Goal: Task Accomplishment & Management: Complete application form

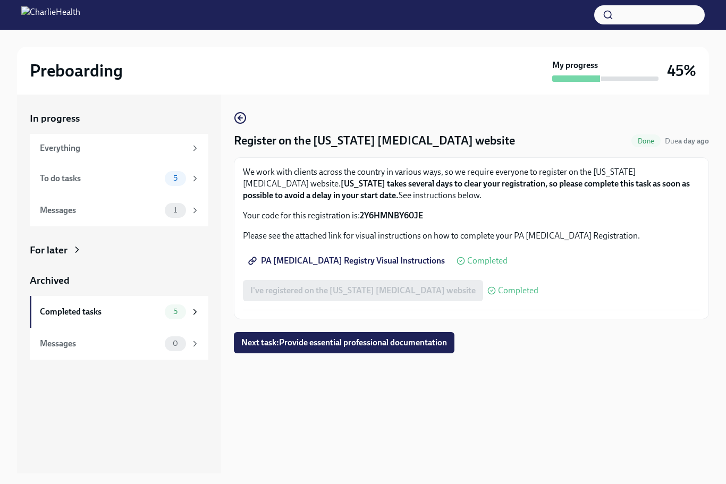
click at [348, 270] on link "PA [MEDICAL_DATA] Registry Visual Instructions" at bounding box center [347, 260] width 209 height 21
click at [54, 180] on div "To do tasks" at bounding box center [100, 179] width 121 height 12
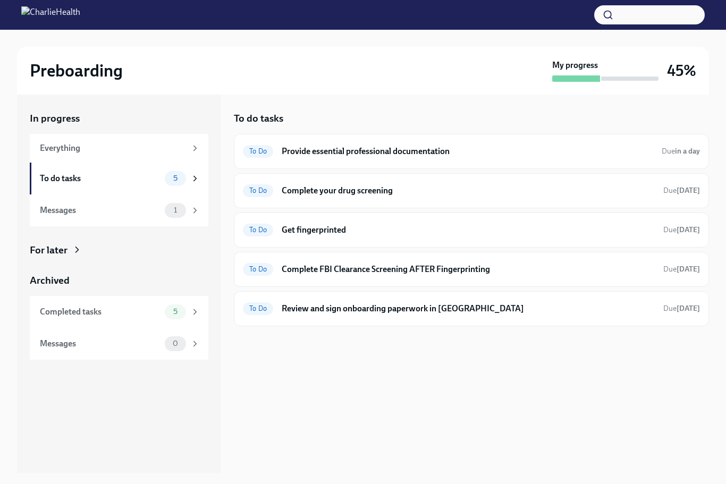
click at [373, 157] on div "To Do Provide essential professional documentation Due in a day" at bounding box center [471, 151] width 457 height 17
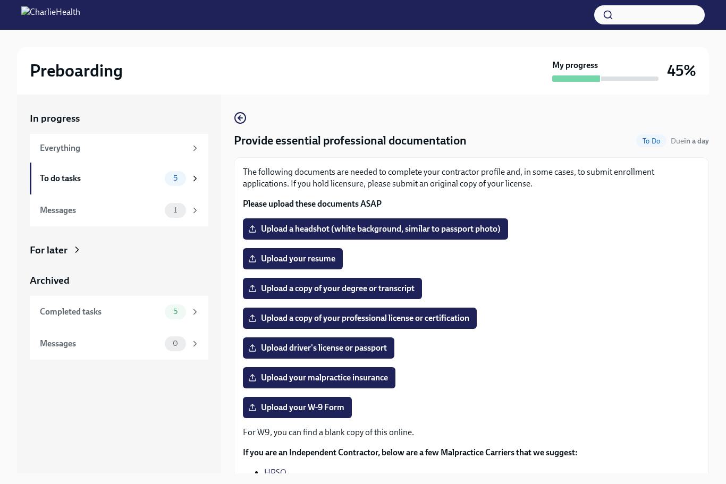
click at [462, 226] on span "Upload a headshot (white background, similar to passport photo)" at bounding box center [375, 229] width 250 height 11
click at [0, 0] on input "Upload a headshot (white background, similar to passport photo)" at bounding box center [0, 0] width 0 height 0
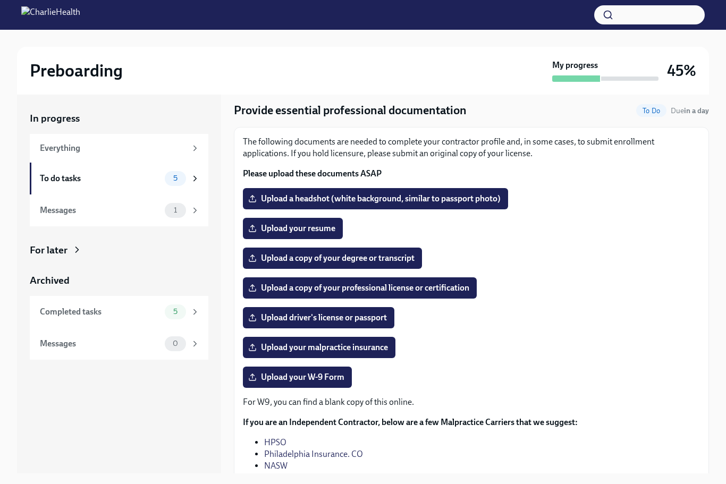
scroll to position [31, 0]
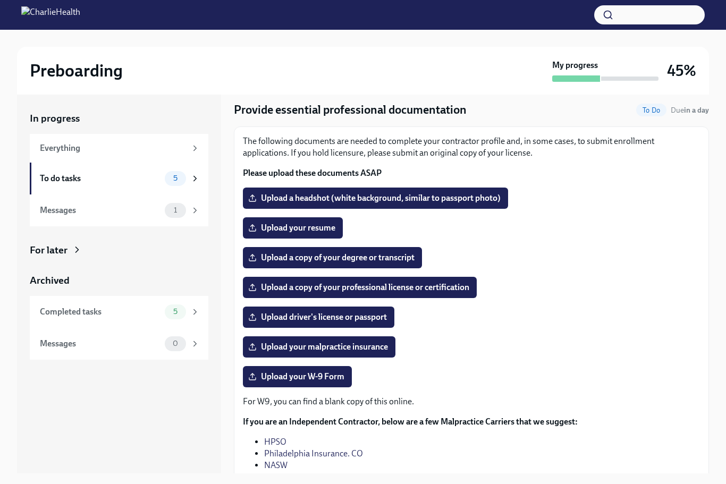
click at [379, 320] on span "Upload driver's license or passport" at bounding box center [318, 317] width 137 height 11
click at [0, 0] on input "Upload driver's license or passport" at bounding box center [0, 0] width 0 height 0
click at [370, 321] on span "Upload driver's license or passport" at bounding box center [318, 317] width 137 height 11
click at [0, 0] on input "Upload driver's license or passport" at bounding box center [0, 0] width 0 height 0
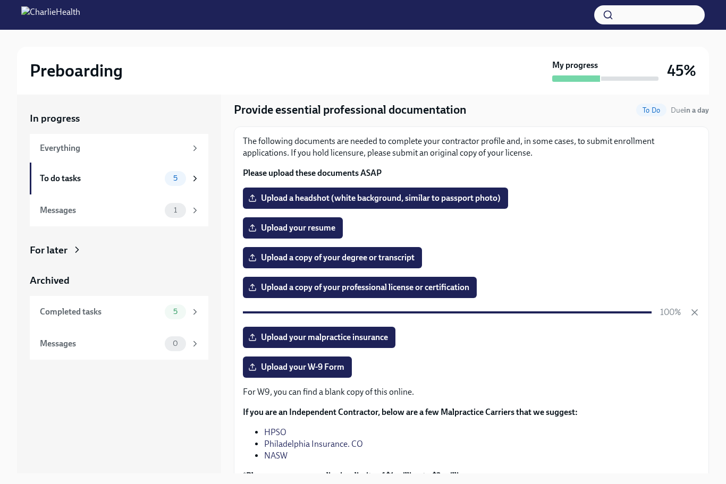
click at [314, 235] on label "Upload your resume" at bounding box center [293, 227] width 100 height 21
click at [0, 0] on input "Upload your resume" at bounding box center [0, 0] width 0 height 0
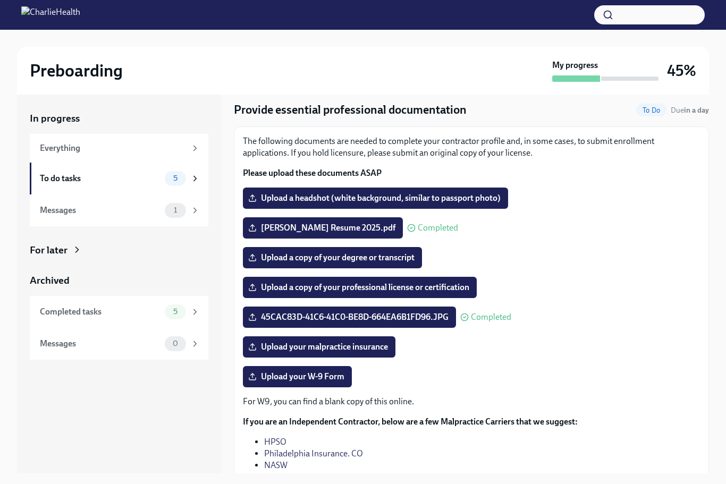
click at [382, 257] on span "Upload a copy of your degree or transcript" at bounding box center [332, 257] width 164 height 11
click at [0, 0] on input "Upload a copy of your degree or transcript" at bounding box center [0, 0] width 0 height 0
click at [464, 198] on span "Upload a headshot (white background, similar to passport photo)" at bounding box center [375, 198] width 250 height 11
click at [0, 0] on input "Upload a headshot (white background, similar to passport photo)" at bounding box center [0, 0] width 0 height 0
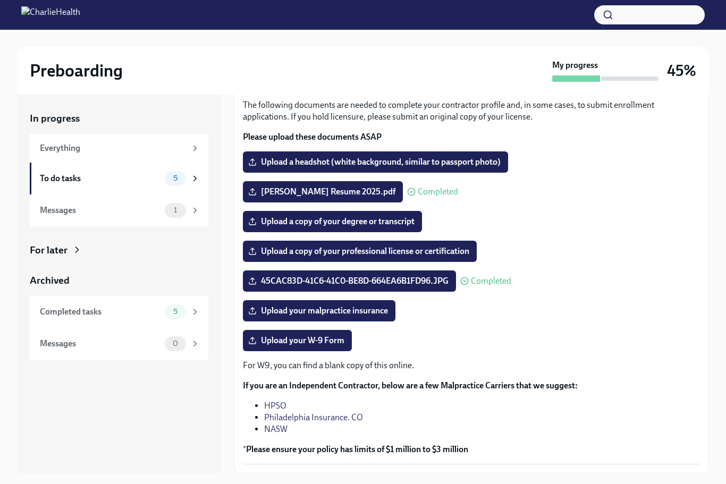
scroll to position [66, 0]
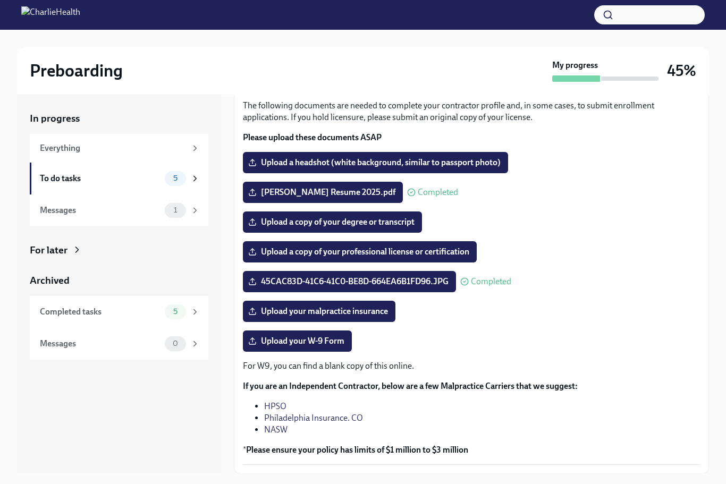
click at [269, 433] on link "NASW" at bounding box center [275, 429] width 23 height 10
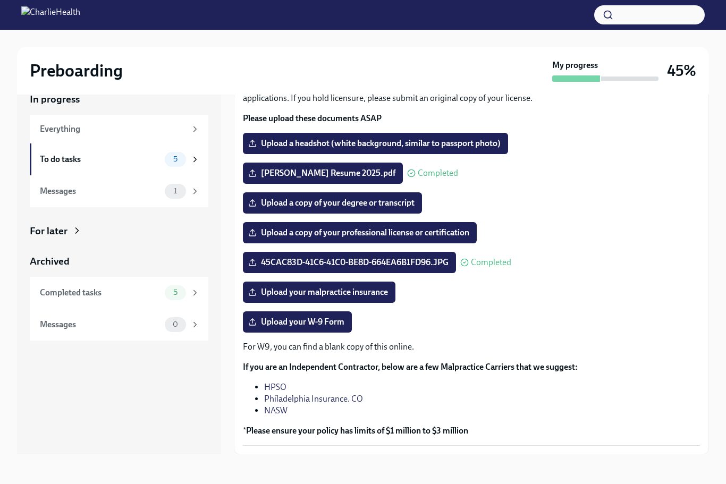
click at [368, 475] on span "Next task : Complete your drug screening" at bounding box center [316, 478] width 146 height 11
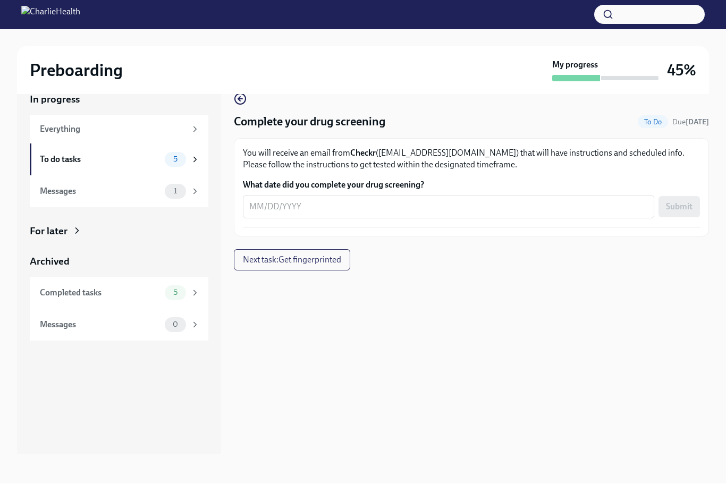
click at [309, 205] on textarea "What date did you complete your drug screening?" at bounding box center [448, 207] width 398 height 13
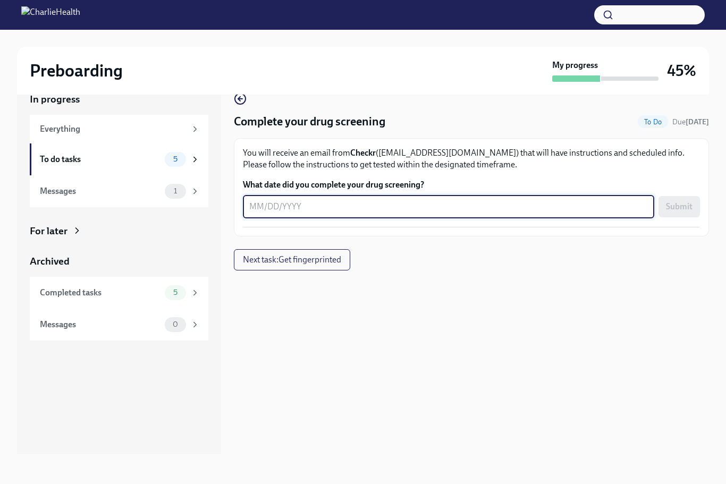
click at [452, 76] on div "Preboarding" at bounding box center [289, 70] width 518 height 21
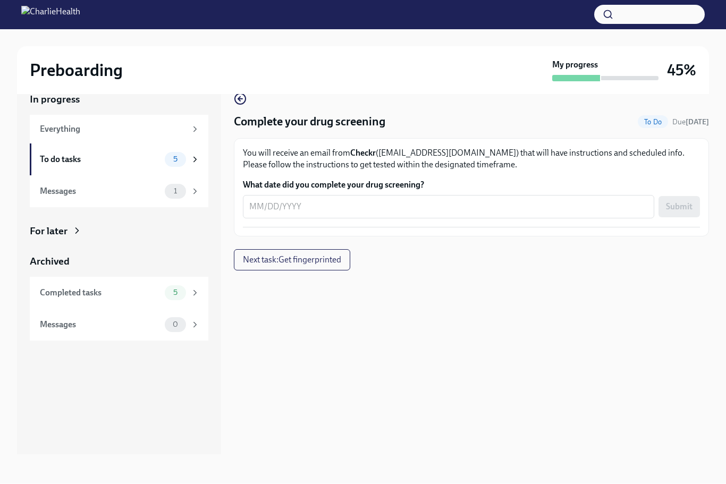
scroll to position [35, 0]
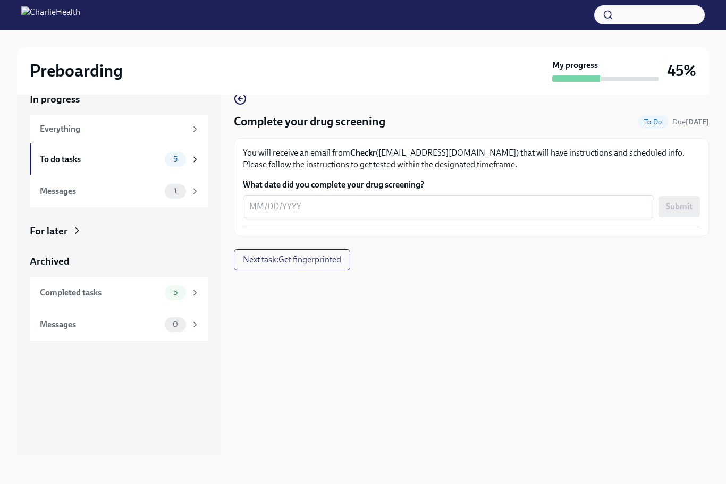
click at [276, 200] on textarea "What date did you complete your drug screening?" at bounding box center [448, 206] width 398 height 13
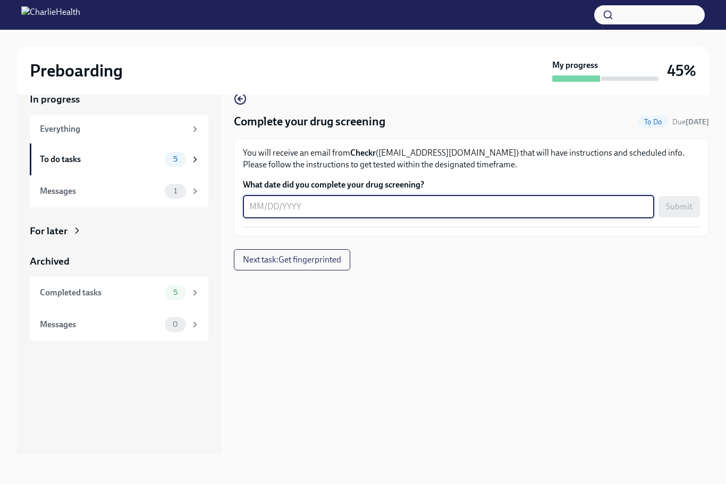
scroll to position [35, 0]
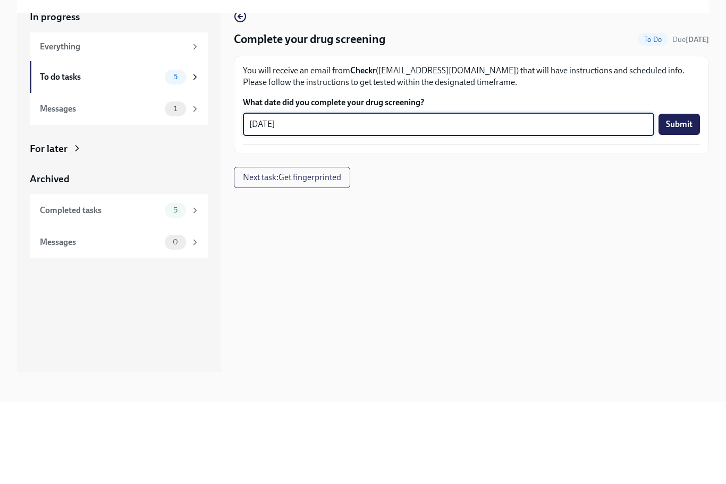
type textarea "[DATE]"
click at [687, 201] on span "Submit" at bounding box center [679, 206] width 27 height 11
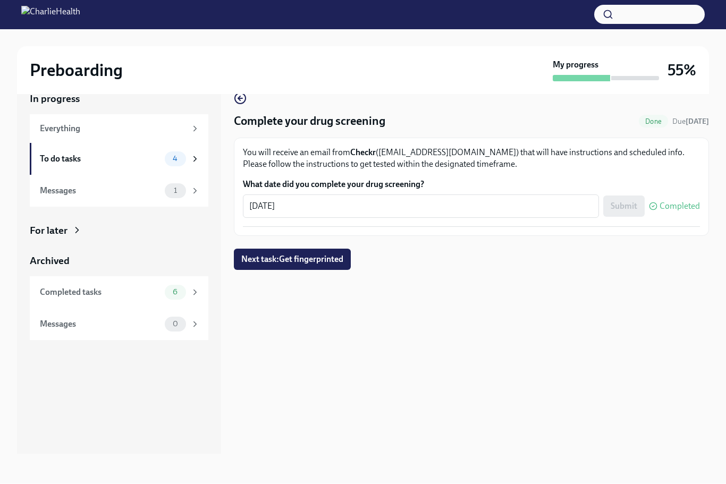
click at [341, 254] on span "Next task : Get fingerprinted" at bounding box center [292, 259] width 102 height 11
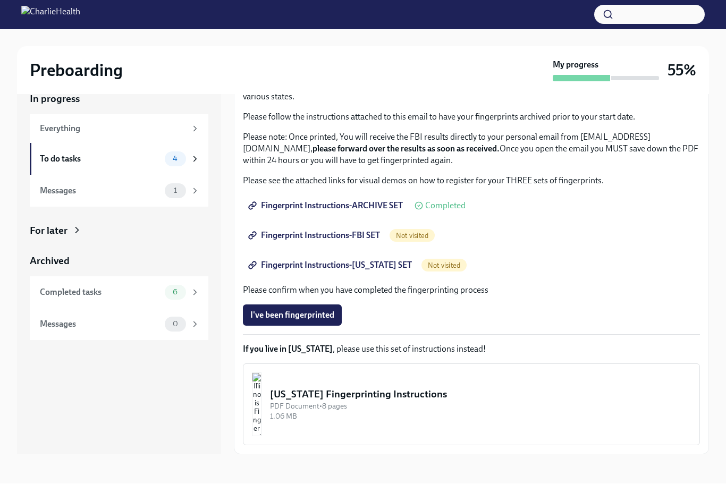
scroll to position [67, 0]
click at [324, 310] on span "I've been fingerprinted" at bounding box center [292, 315] width 84 height 11
click at [418, 388] on div "[US_STATE] Fingerprinting Instructions" at bounding box center [480, 395] width 421 height 14
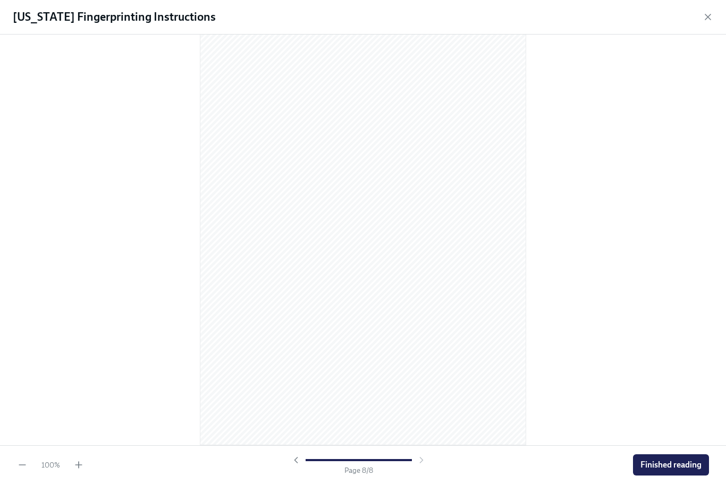
scroll to position [3040, 0]
click at [660, 462] on span "Finished reading" at bounding box center [670, 465] width 61 height 11
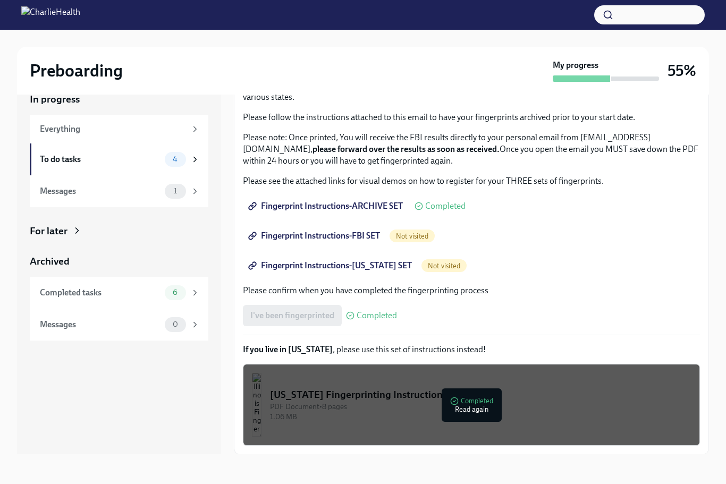
click at [321, 231] on span "Fingerprint Instructions-FBI SET" at bounding box center [315, 236] width 130 height 11
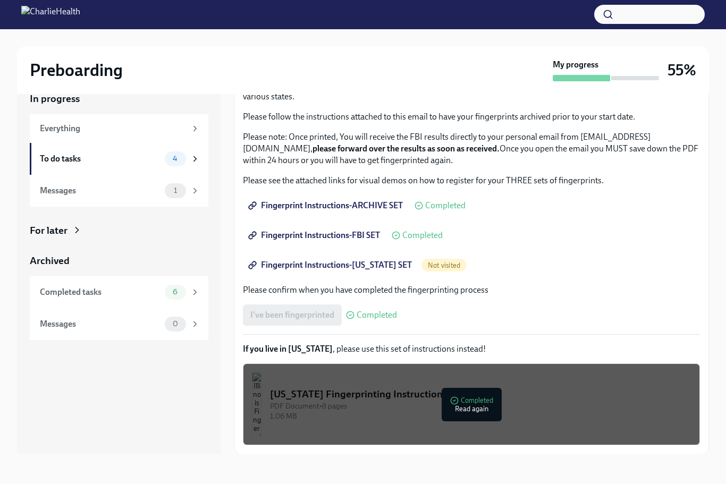
click at [367, 260] on span "Fingerprint Instructions-[US_STATE] SET" at bounding box center [330, 265] width 161 height 11
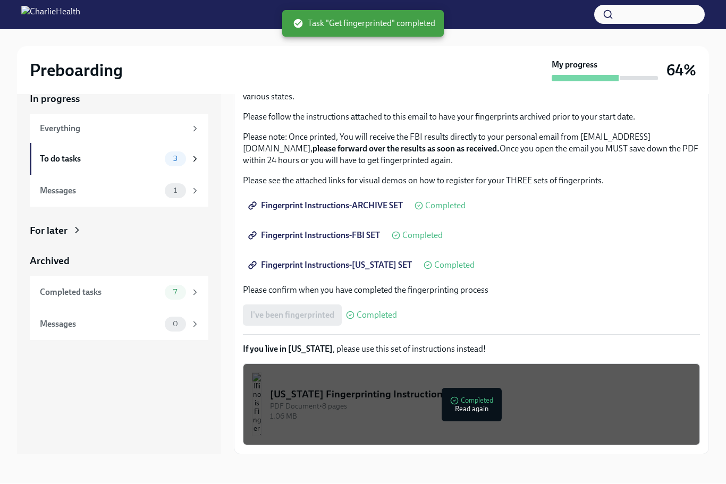
click at [160, 185] on div "Messages" at bounding box center [100, 191] width 121 height 12
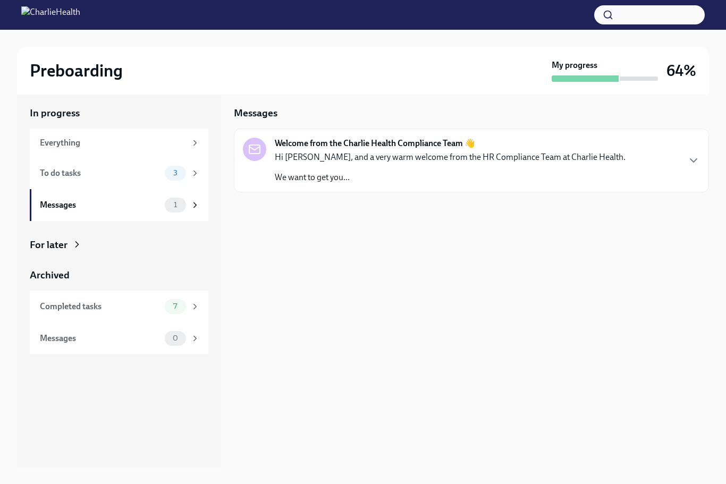
scroll to position [1, 0]
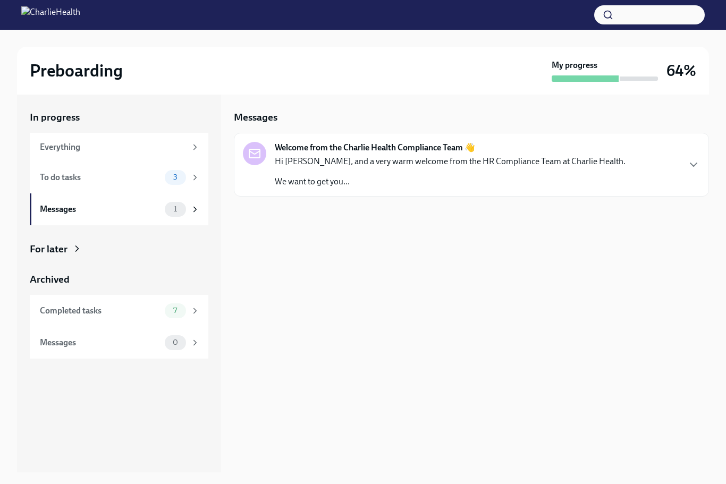
click at [597, 161] on div "Welcome from the Charlie Health Compliance Team 👋 Hi [PERSON_NAME], and a very …" at bounding box center [471, 165] width 457 height 46
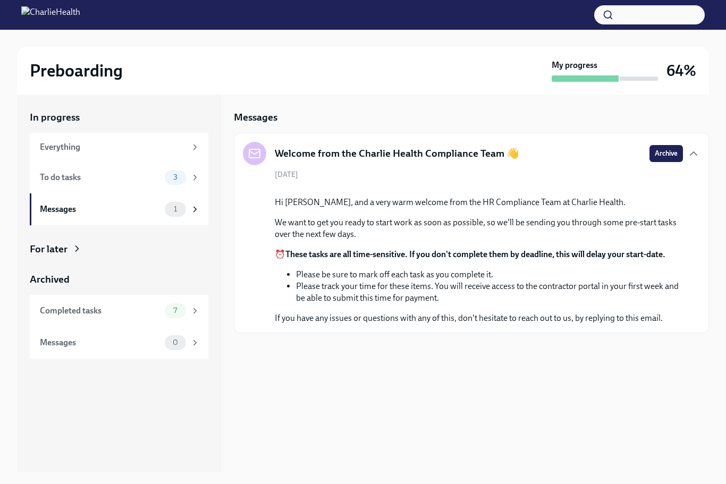
click at [182, 177] on span "3" at bounding box center [175, 177] width 17 height 8
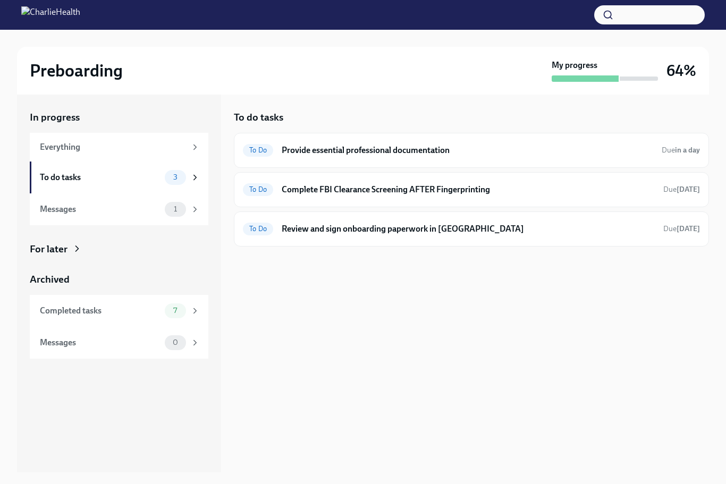
click at [167, 143] on div "Everything" at bounding box center [113, 147] width 146 height 12
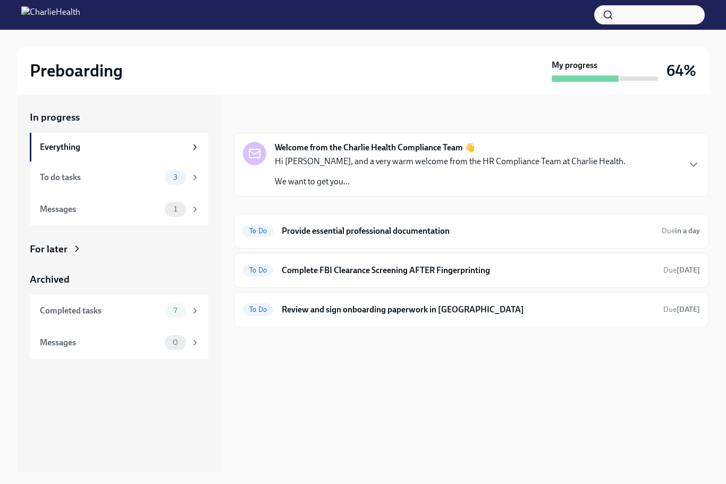
click at [667, 227] on span "Due in a day" at bounding box center [680, 230] width 38 height 9
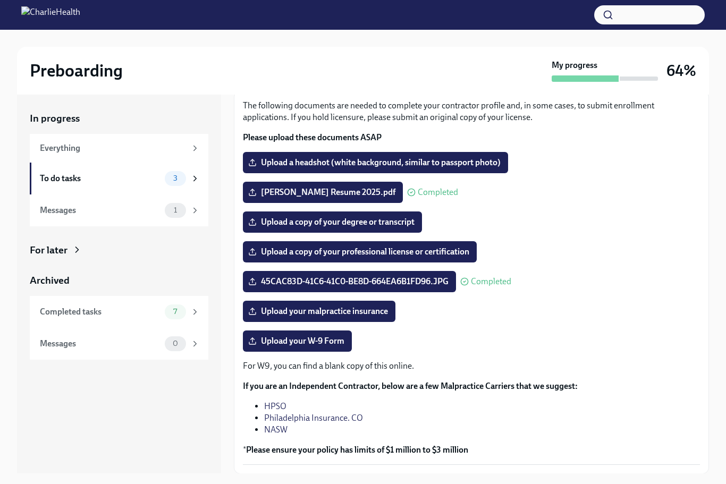
scroll to position [19, 0]
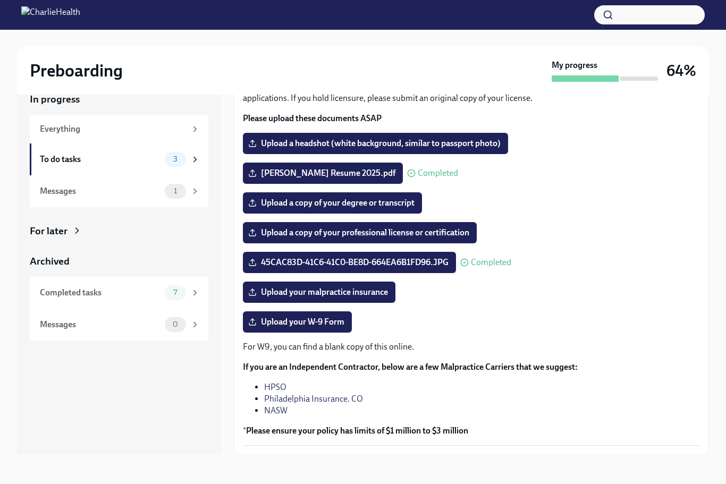
click at [325, 329] on label "Upload your W-9 Form" at bounding box center [297, 322] width 109 height 21
click at [0, 0] on input "Upload your W-9 Form" at bounding box center [0, 0] width 0 height 0
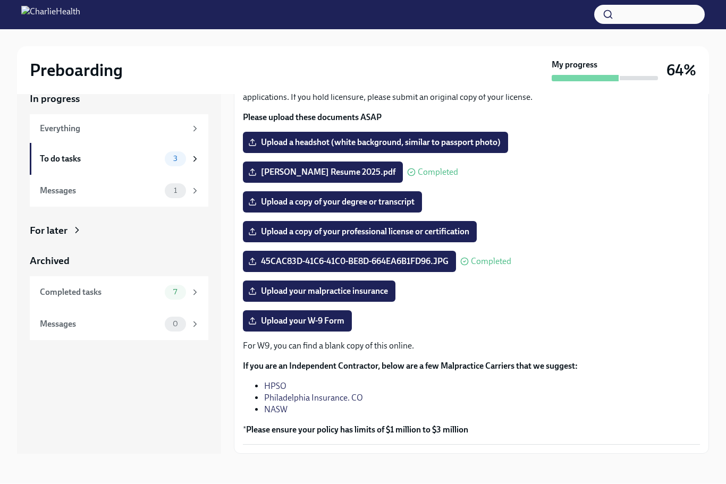
scroll to position [66, 0]
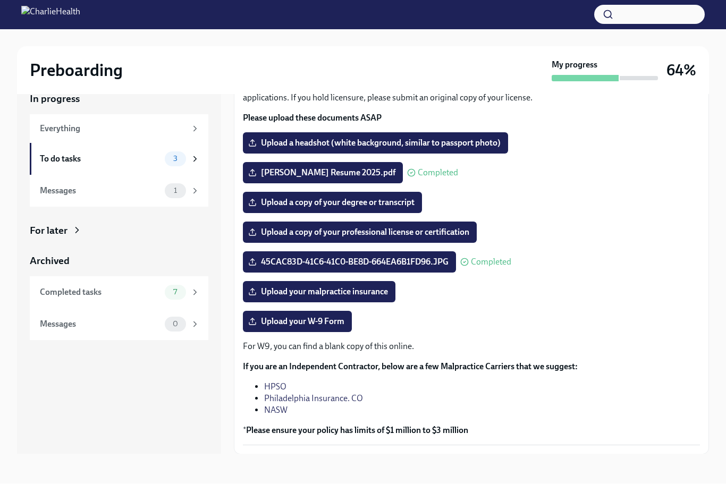
click at [159, 287] on div "Completed tasks" at bounding box center [100, 293] width 121 height 12
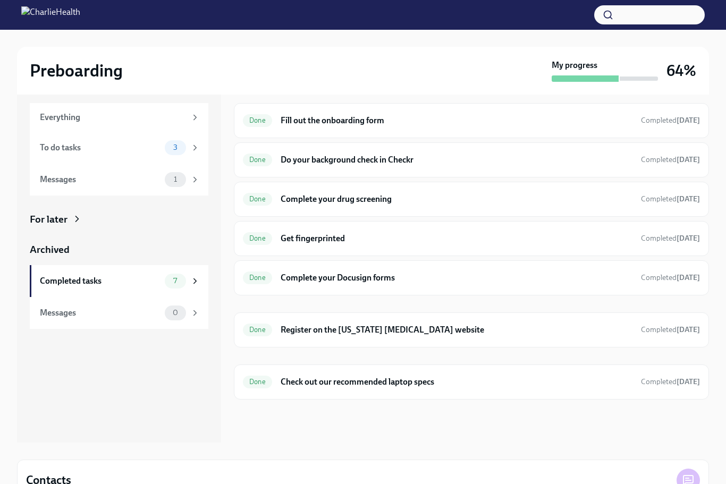
scroll to position [19, 0]
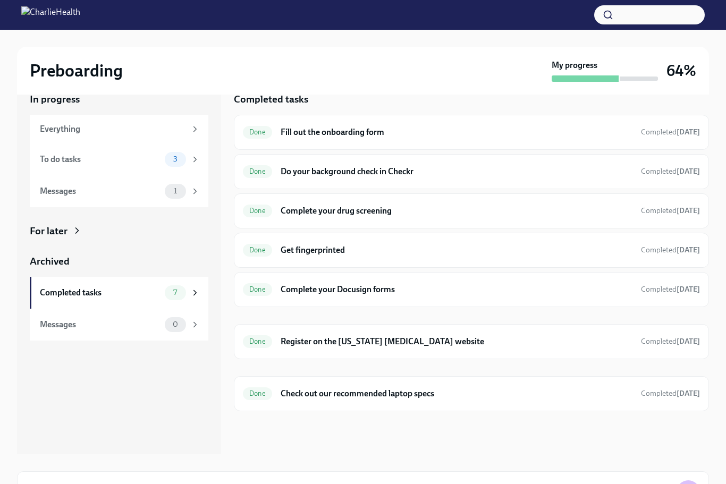
click at [160, 167] on div "To do tasks 3" at bounding box center [119, 159] width 178 height 32
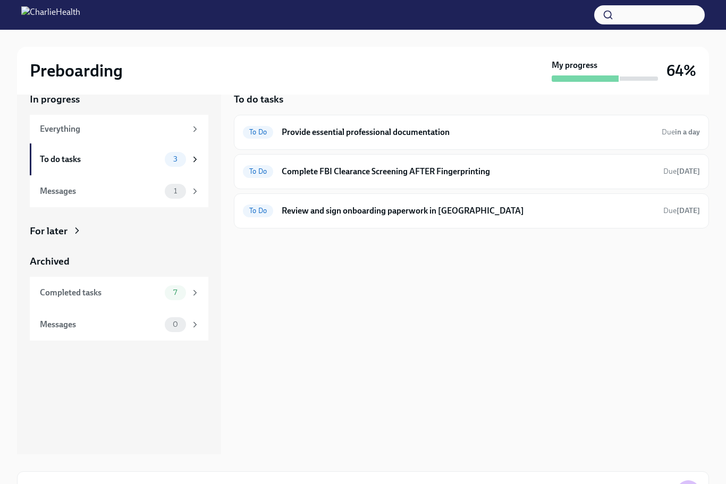
click at [422, 217] on div "To Do Review and sign onboarding paperwork in [GEOGRAPHIC_DATA] Due [DATE]" at bounding box center [471, 210] width 457 height 17
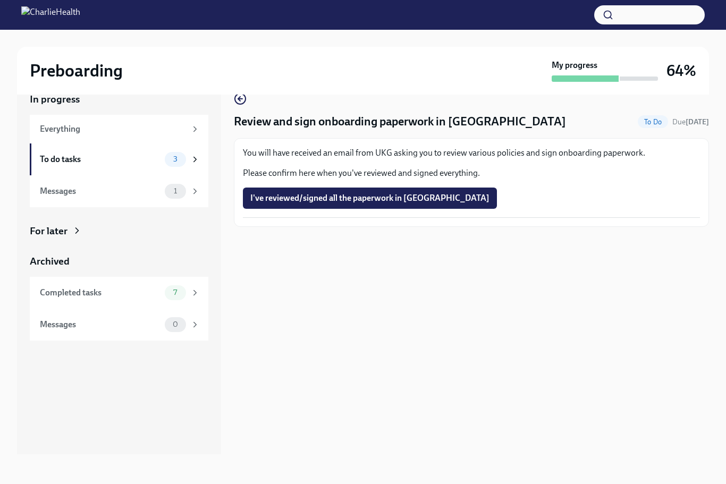
click at [390, 203] on span "I've reviewed/signed all the paperwork in [GEOGRAPHIC_DATA]" at bounding box center [369, 198] width 239 height 11
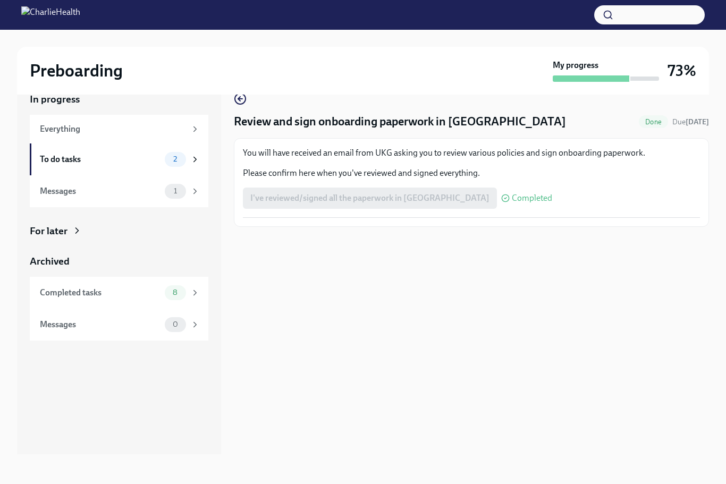
click at [183, 160] on span "2" at bounding box center [175, 159] width 16 height 8
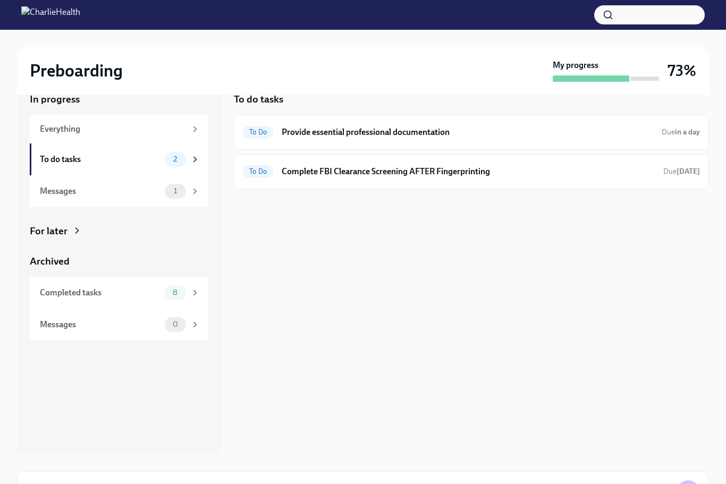
click at [348, 135] on h6 "Provide essential professional documentation" at bounding box center [467, 132] width 371 height 12
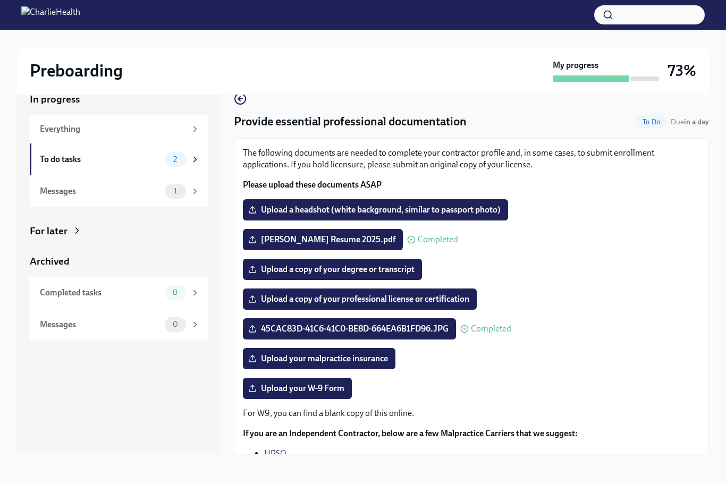
click at [188, 161] on div "2" at bounding box center [182, 159] width 35 height 15
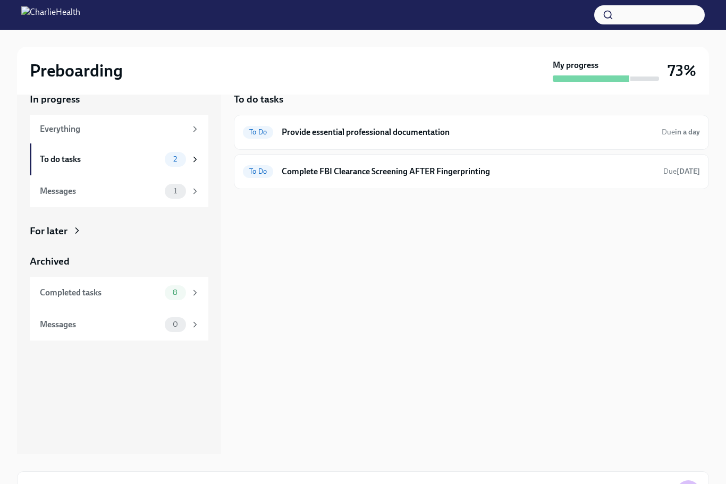
click at [330, 179] on div "To Do Complete FBI Clearance Screening AFTER Fingerprinting Due [DATE]" at bounding box center [471, 171] width 457 height 17
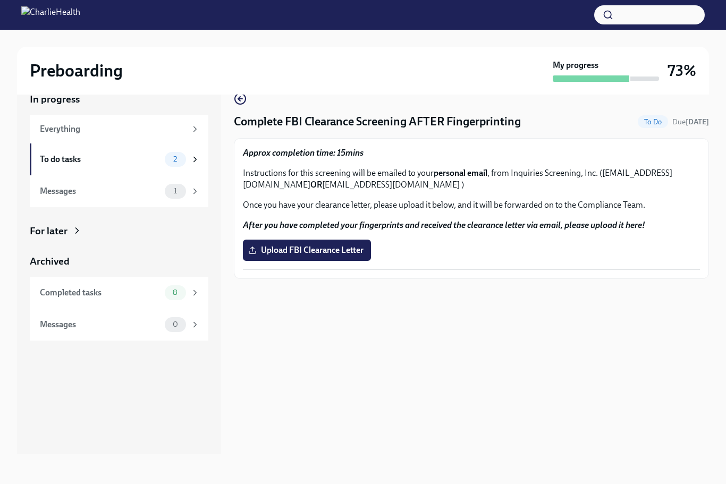
click at [188, 288] on div "8" at bounding box center [182, 292] width 35 height 15
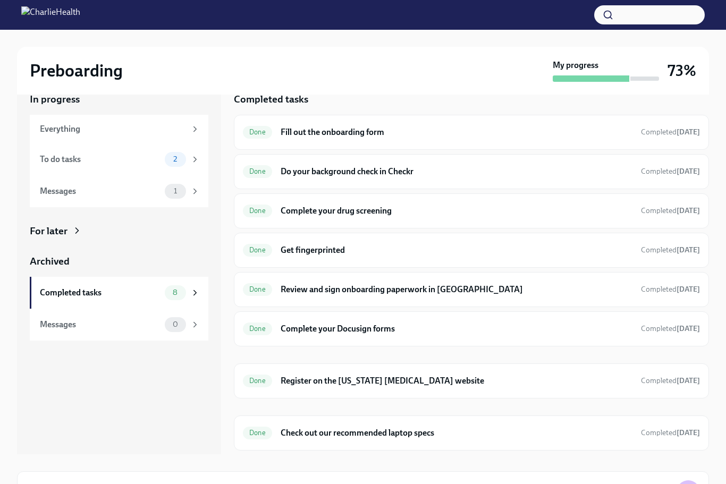
click at [523, 282] on div "Done Review and sign onboarding paperwork in [GEOGRAPHIC_DATA] Completed [DATE]" at bounding box center [471, 289] width 457 height 17
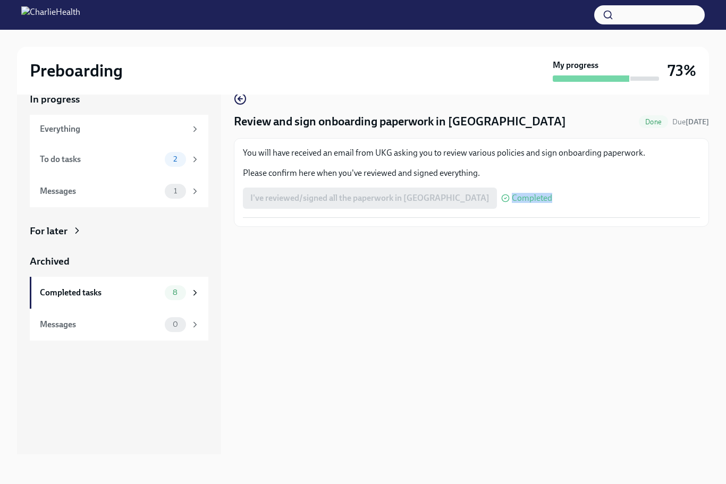
click at [486, 297] on div "Review and sign onboarding paperwork in UKG Done Due [DATE] You will have recei…" at bounding box center [471, 264] width 475 height 379
click at [127, 299] on div "Completed tasks 8" at bounding box center [119, 293] width 178 height 32
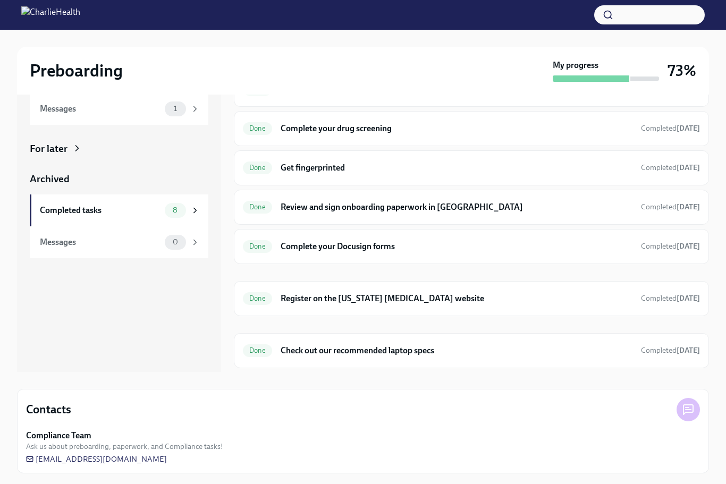
scroll to position [103, 0]
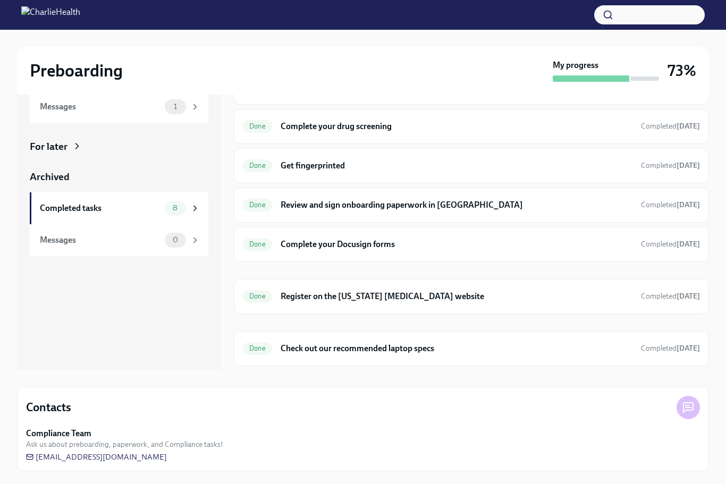
click at [427, 354] on div "Done Check out our recommended laptop specs Completed [DATE]" at bounding box center [471, 349] width 457 height 17
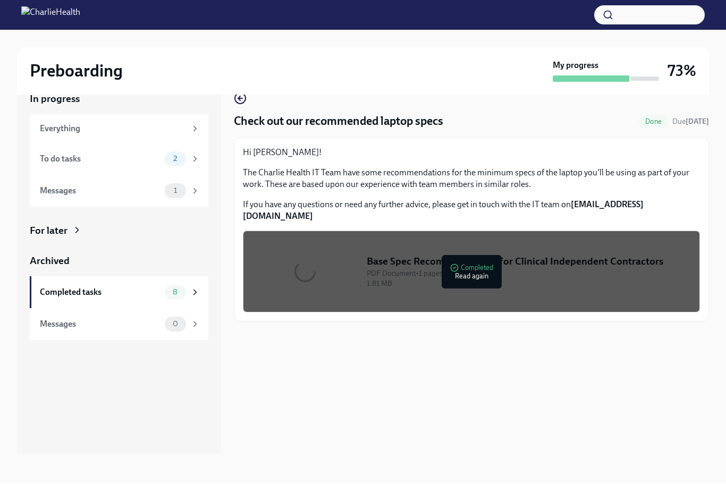
scroll to position [19, 0]
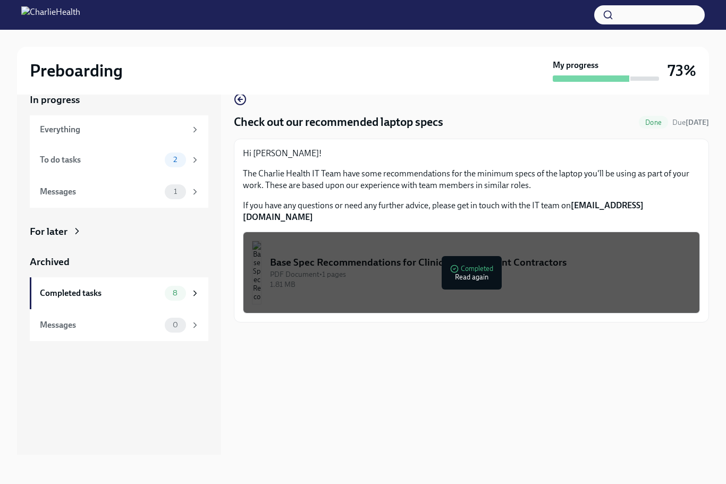
click at [507, 269] on div "PDF Document • 1 pages" at bounding box center [480, 274] width 421 height 10
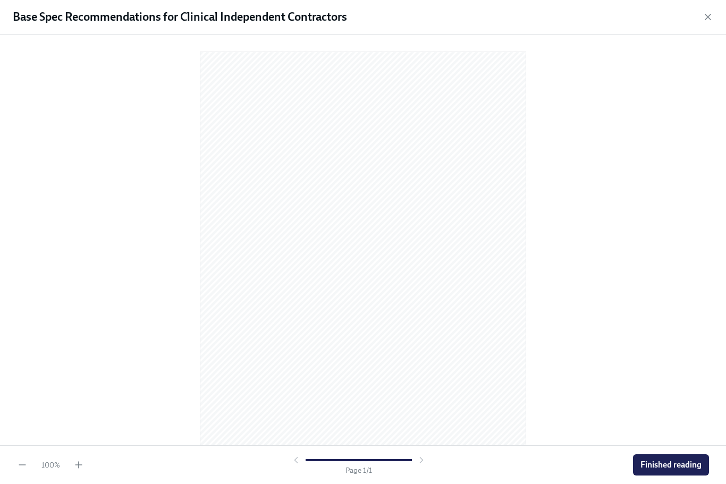
scroll to position [0, 0]
click at [703, 16] on icon "button" at bounding box center [707, 17] width 11 height 11
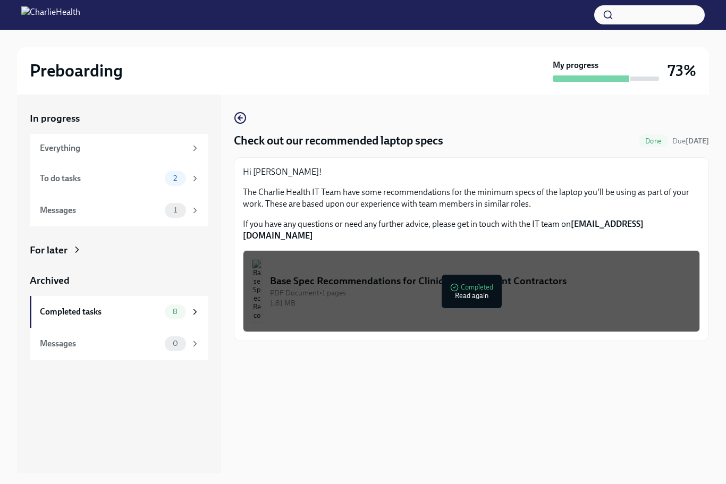
scroll to position [19, 0]
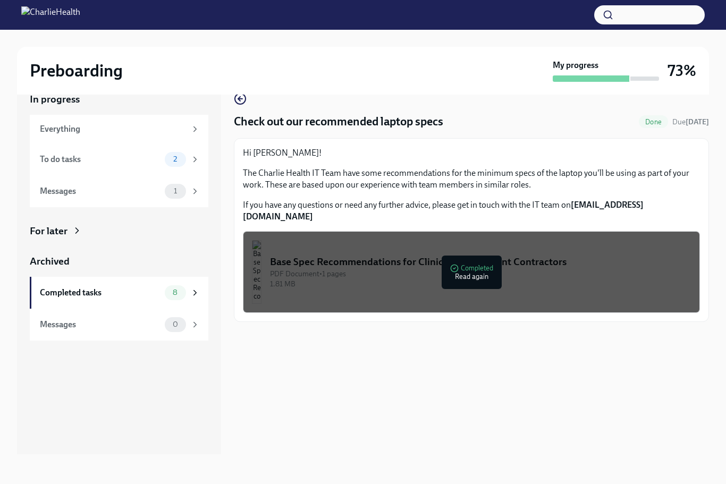
click at [104, 190] on div "Messages" at bounding box center [100, 192] width 121 height 12
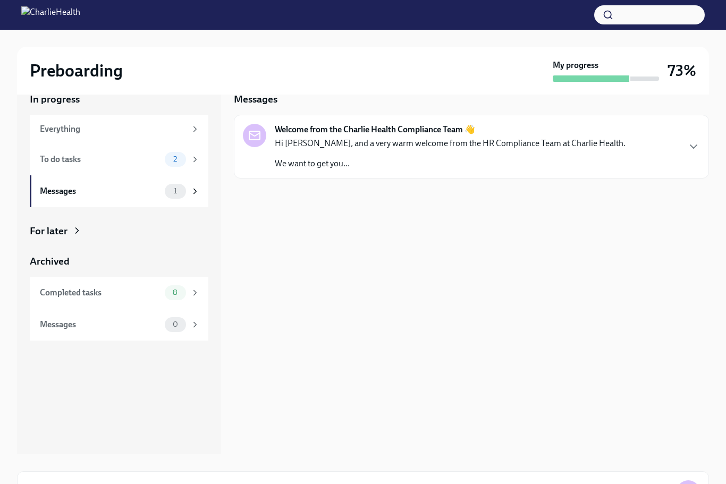
scroll to position [19, 0]
click at [174, 157] on span "2" at bounding box center [175, 159] width 16 height 8
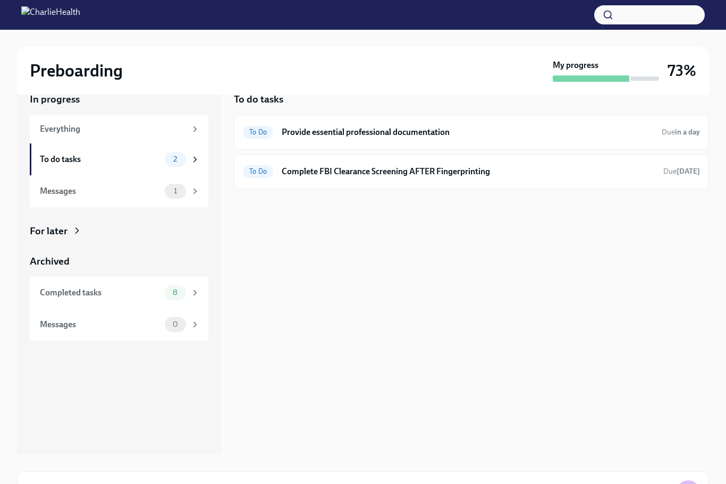
click at [390, 131] on h6 "Provide essential professional documentation" at bounding box center [467, 132] width 371 height 12
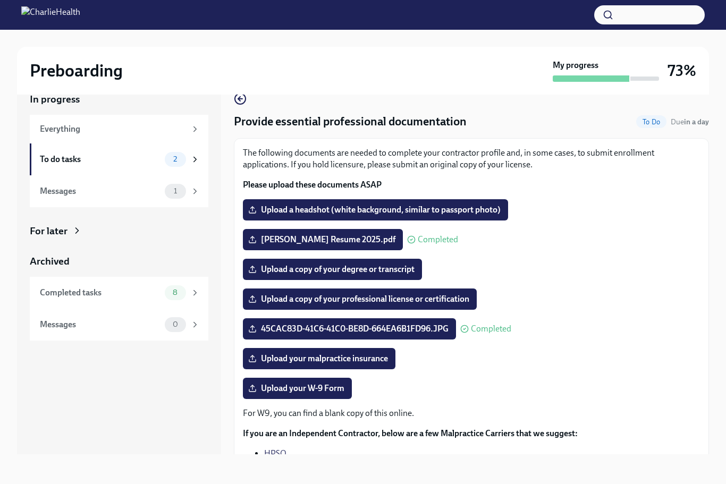
scroll to position [19, 0]
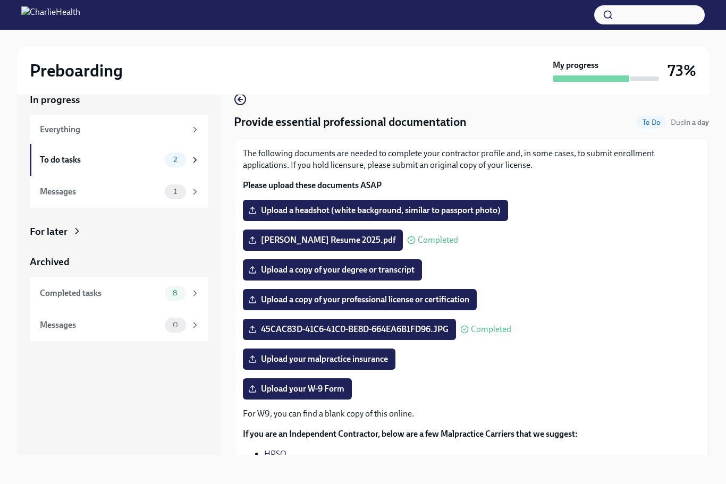
click at [428, 302] on span "Upload a copy of your professional license or certification" at bounding box center [359, 299] width 219 height 11
click at [0, 0] on input "Upload a copy of your professional license or certification" at bounding box center [0, 0] width 0 height 0
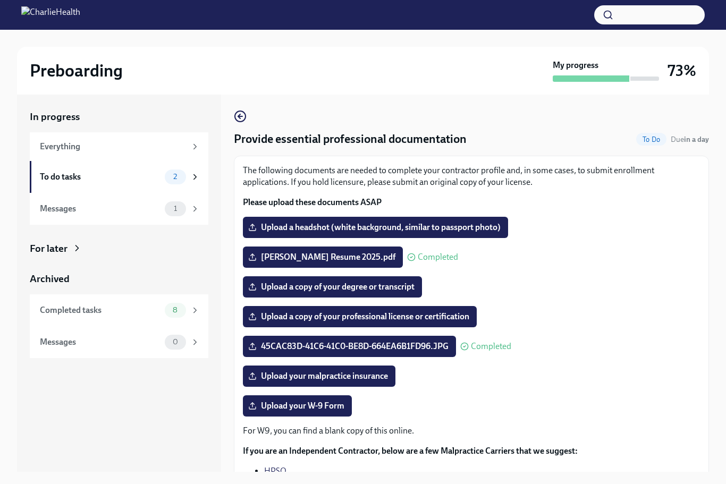
scroll to position [1, 0]
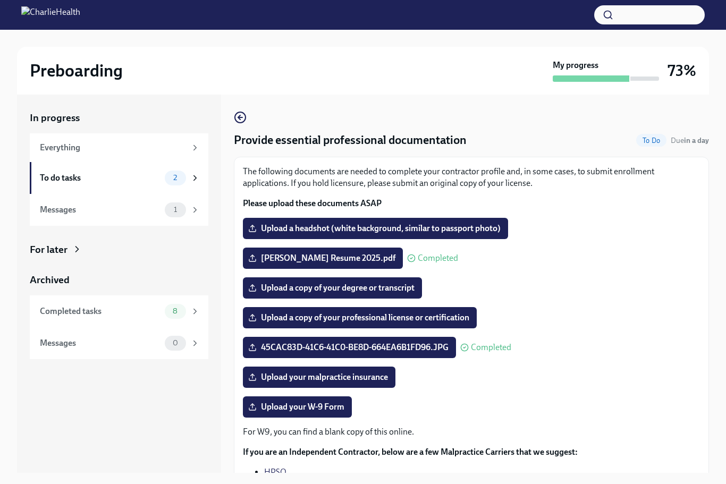
click at [152, 307] on div "Completed tasks" at bounding box center [100, 311] width 121 height 12
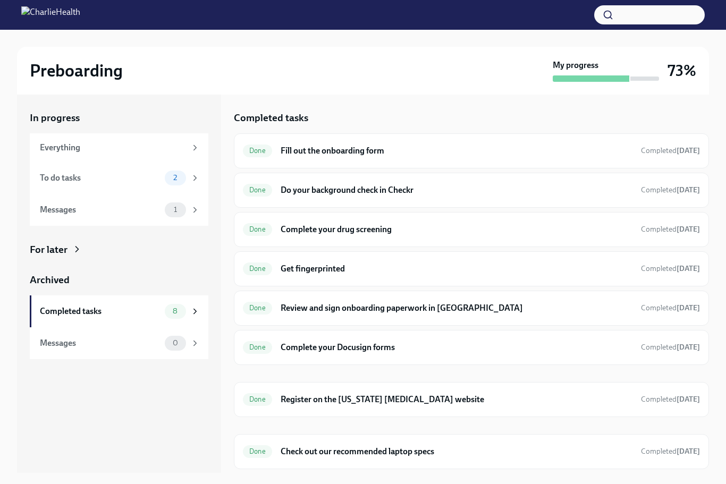
click at [355, 153] on h6 "Fill out the onboarding form" at bounding box center [456, 151] width 352 height 12
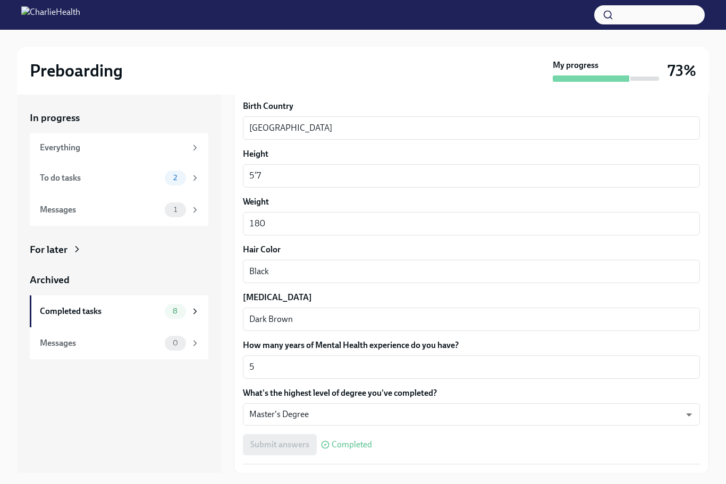
scroll to position [832, 0]
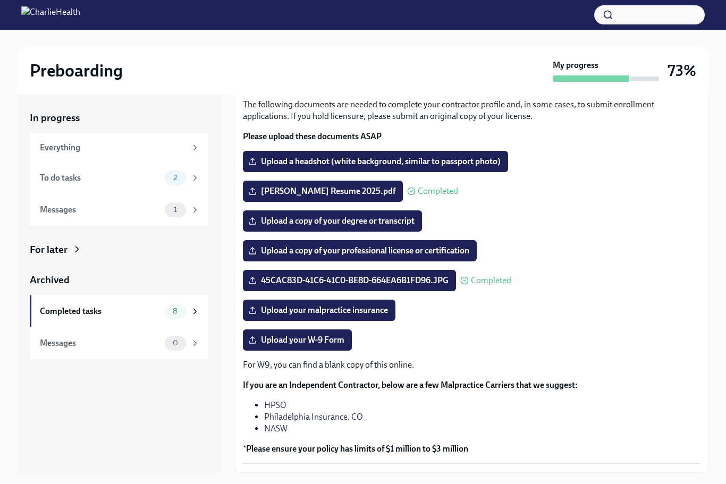
scroll to position [66, 0]
